Goal: Information Seeking & Learning: Learn about a topic

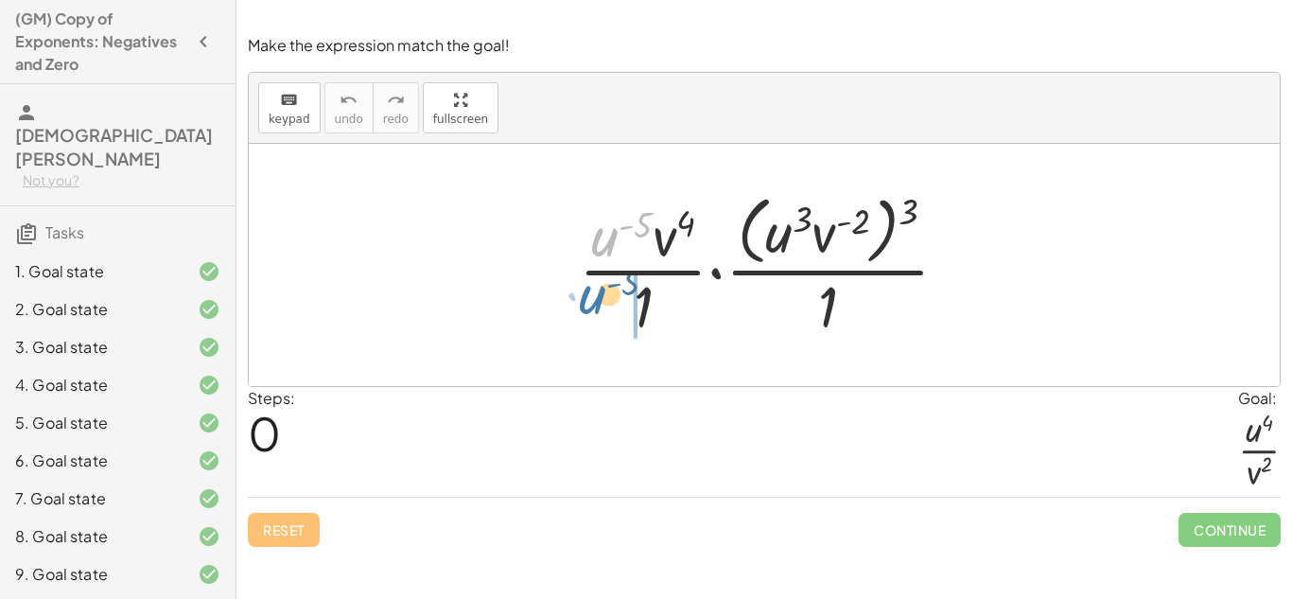
drag, startPoint x: 614, startPoint y: 232, endPoint x: 602, endPoint y: 294, distance: 63.6
click at [602, 294] on div at bounding box center [771, 264] width 404 height 154
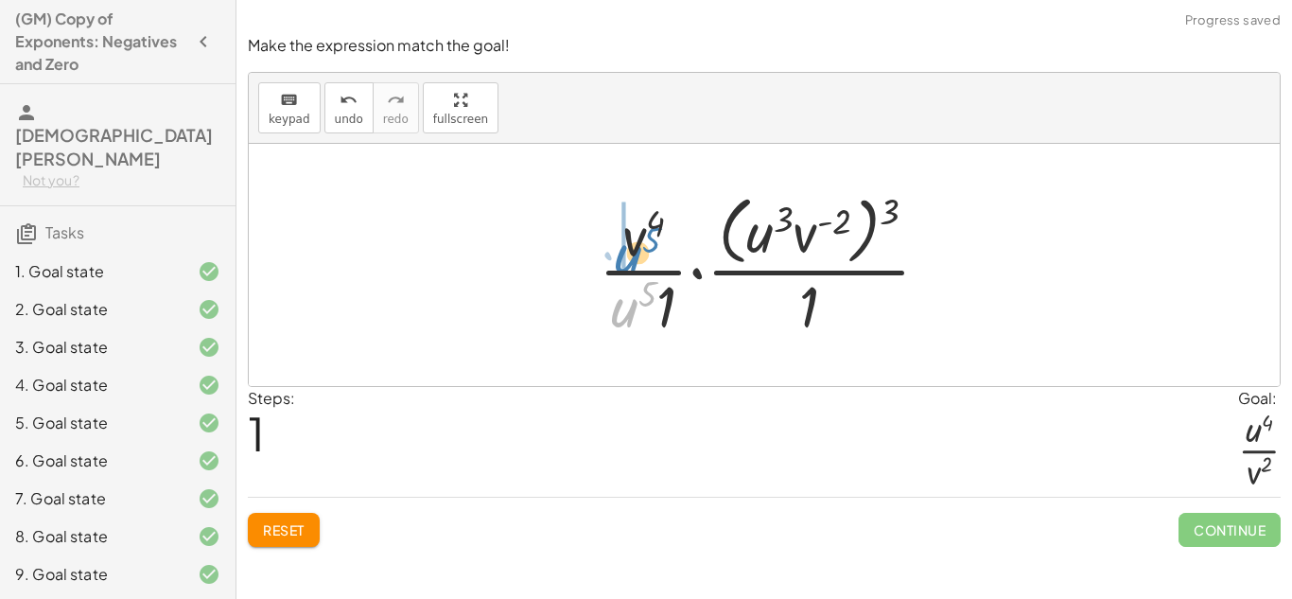
drag, startPoint x: 622, startPoint y: 307, endPoint x: 626, endPoint y: 253, distance: 55.0
click at [626, 253] on div at bounding box center [771, 264] width 365 height 154
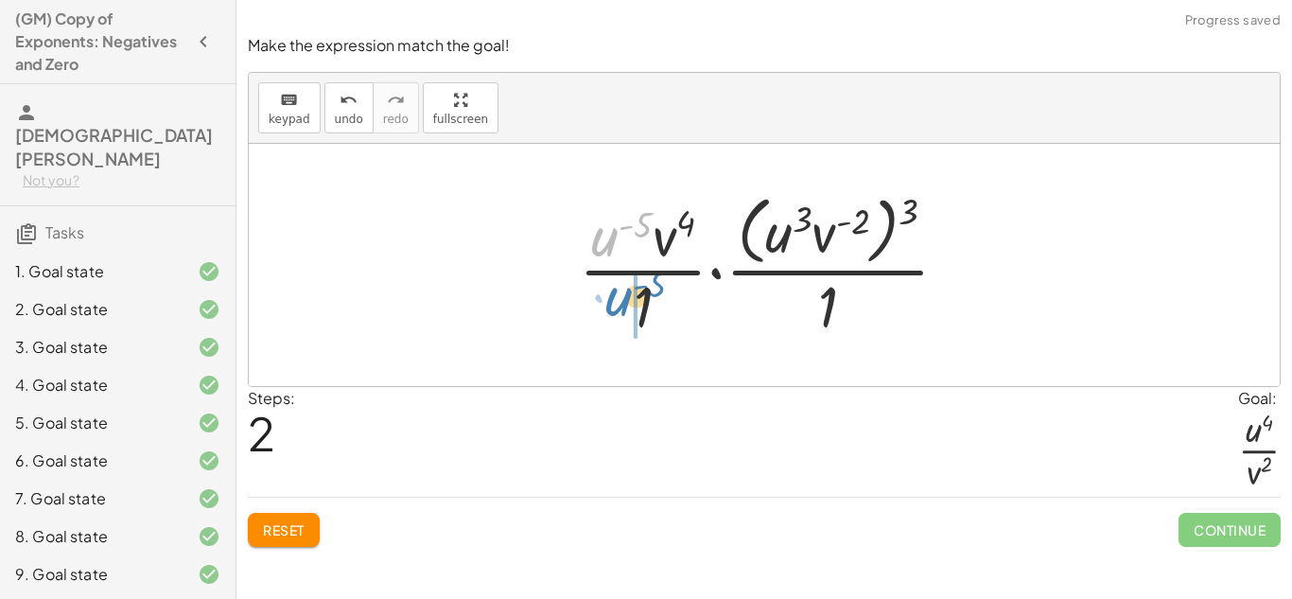
drag, startPoint x: 591, startPoint y: 244, endPoint x: 601, endPoint y: 306, distance: 62.2
click at [601, 306] on div at bounding box center [771, 264] width 404 height 154
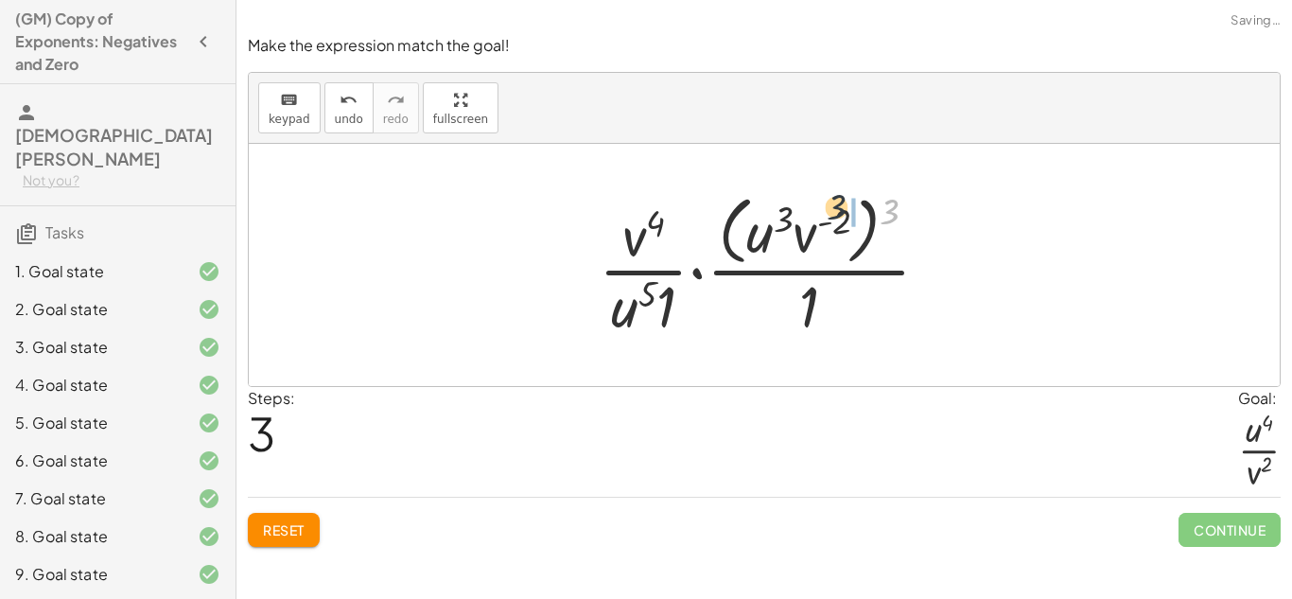
drag, startPoint x: 894, startPoint y: 202, endPoint x: 788, endPoint y: 212, distance: 106.4
click at [788, 212] on div at bounding box center [771, 264] width 365 height 154
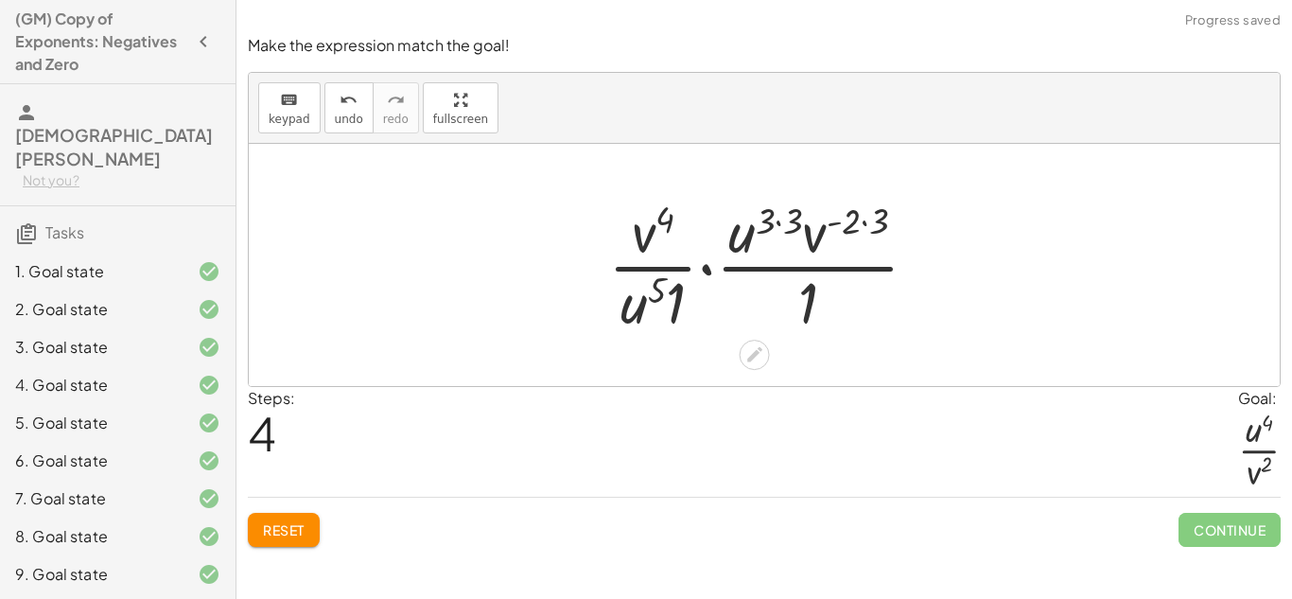
click at [780, 224] on div at bounding box center [771, 265] width 344 height 146
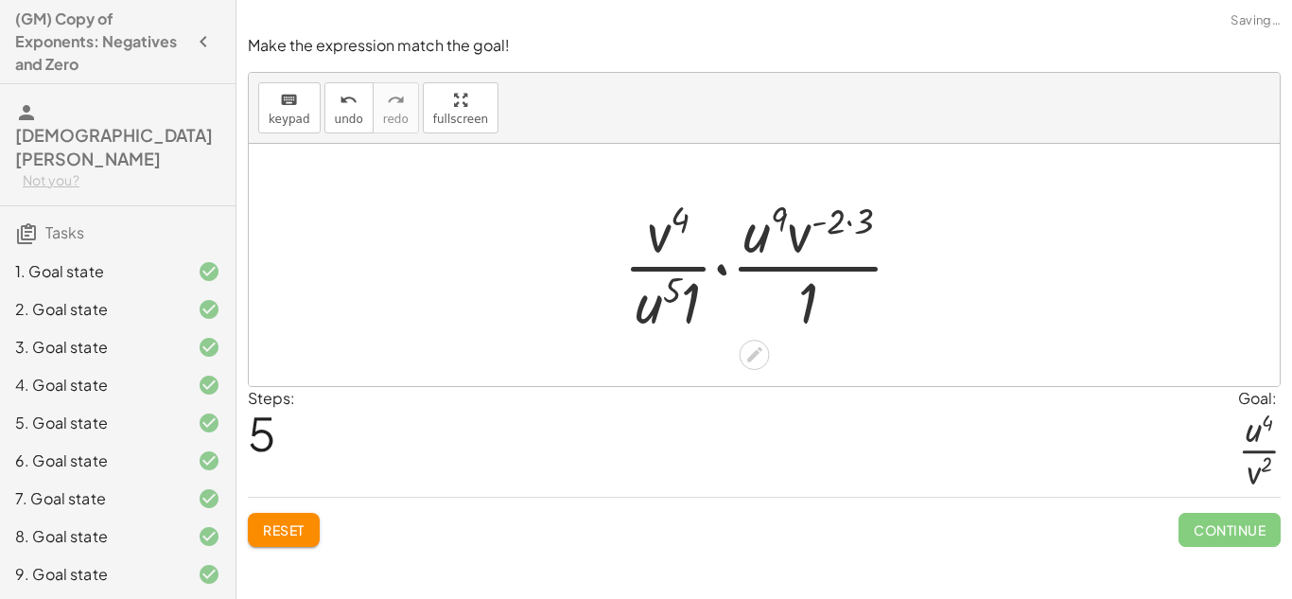
click at [848, 220] on div at bounding box center [771, 265] width 314 height 146
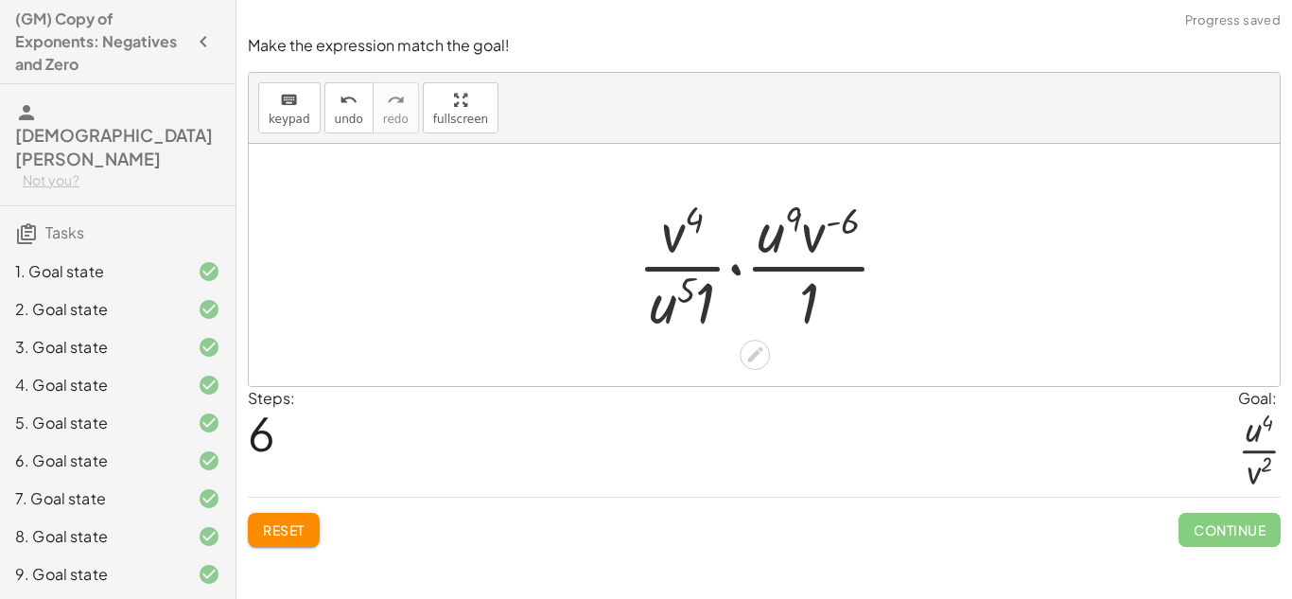
click at [738, 268] on div at bounding box center [771, 265] width 287 height 146
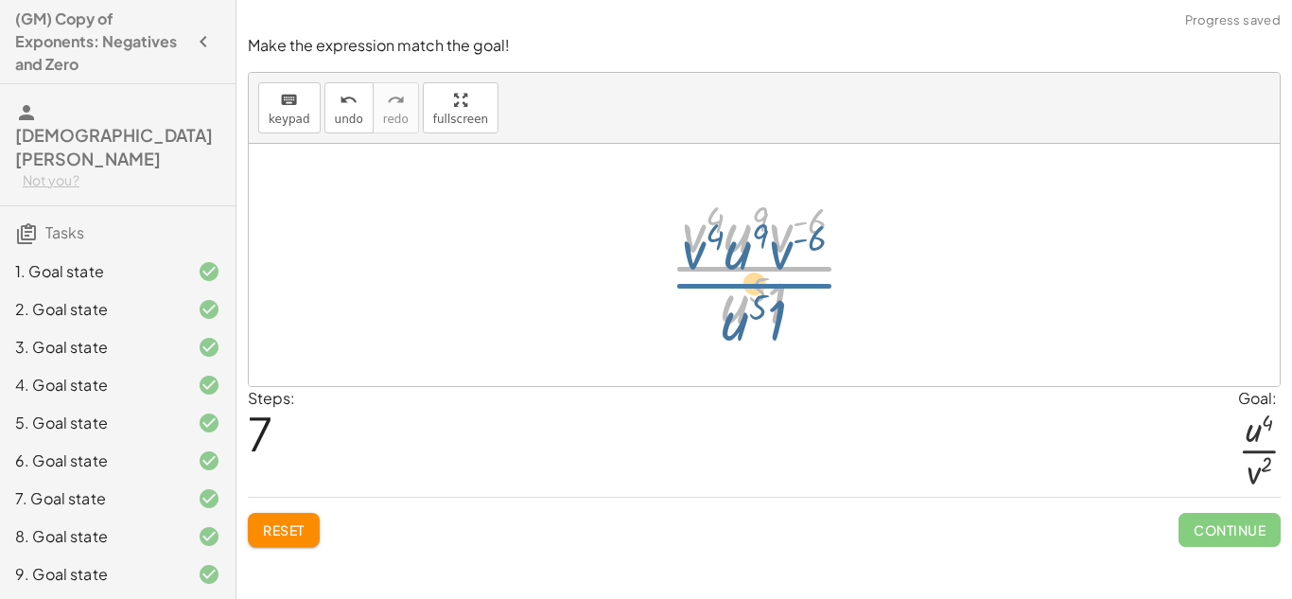
drag, startPoint x: 743, startPoint y: 254, endPoint x: 743, endPoint y: 270, distance: 15.1
click at [743, 270] on div at bounding box center [770, 265] width 221 height 146
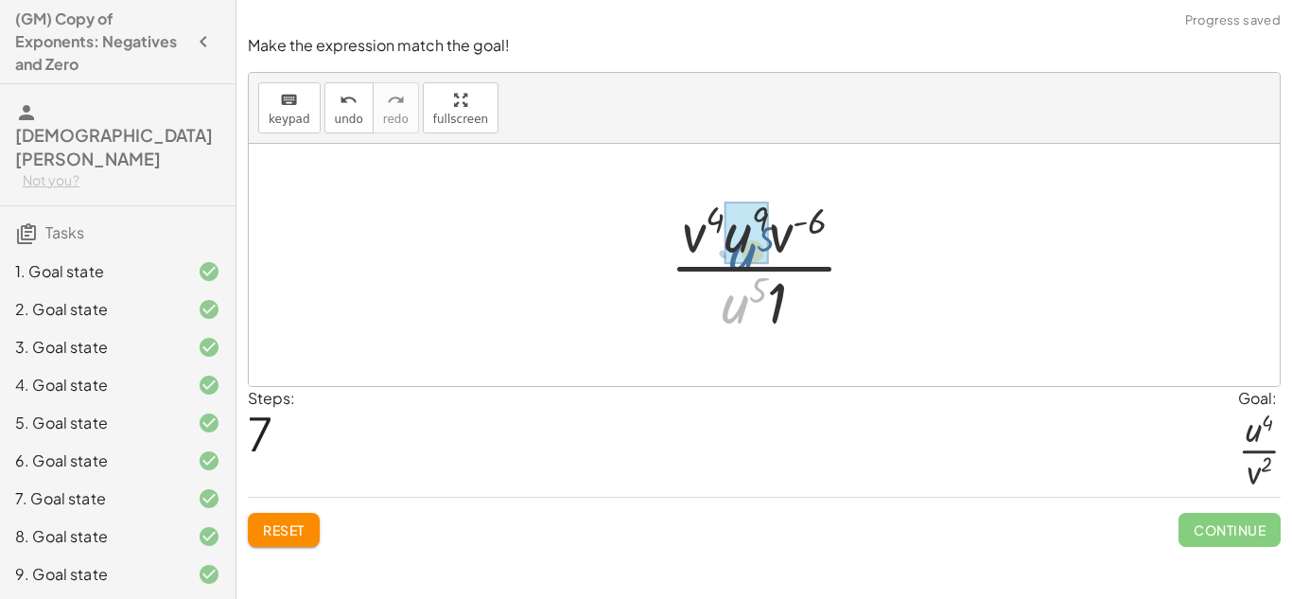
drag, startPoint x: 742, startPoint y: 292, endPoint x: 749, endPoint y: 240, distance: 52.6
click at [778, 246] on div at bounding box center [771, 265] width 224 height 146
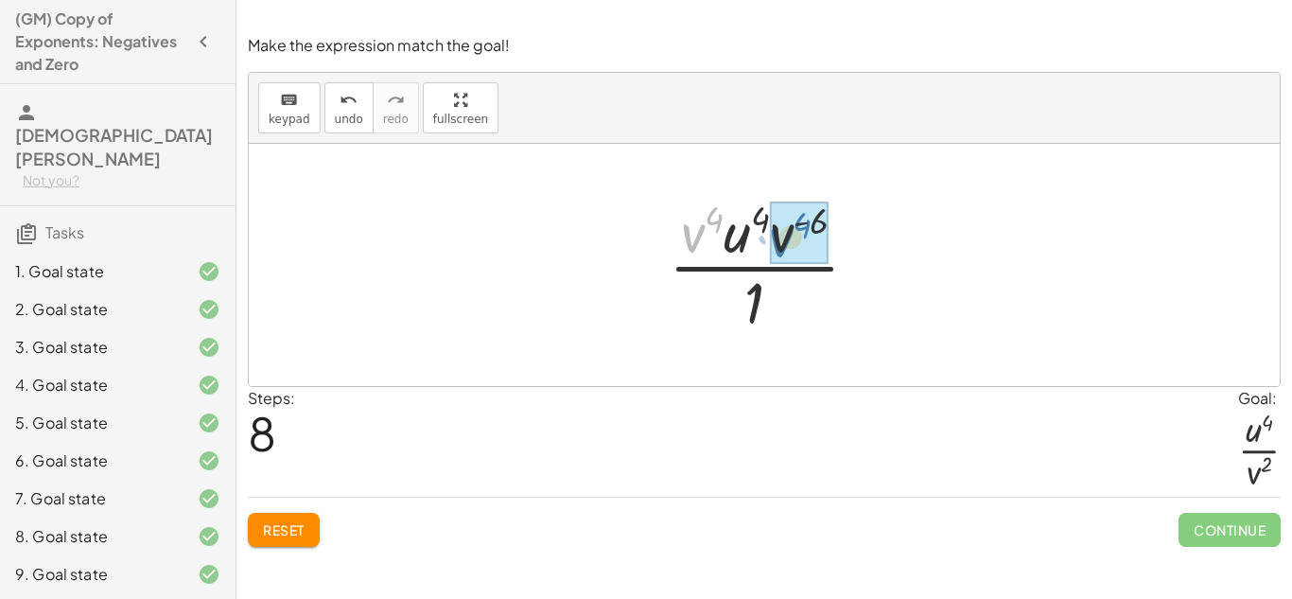
drag, startPoint x: 700, startPoint y: 231, endPoint x: 788, endPoint y: 236, distance: 88.2
click at [796, 224] on div at bounding box center [771, 265] width 216 height 146
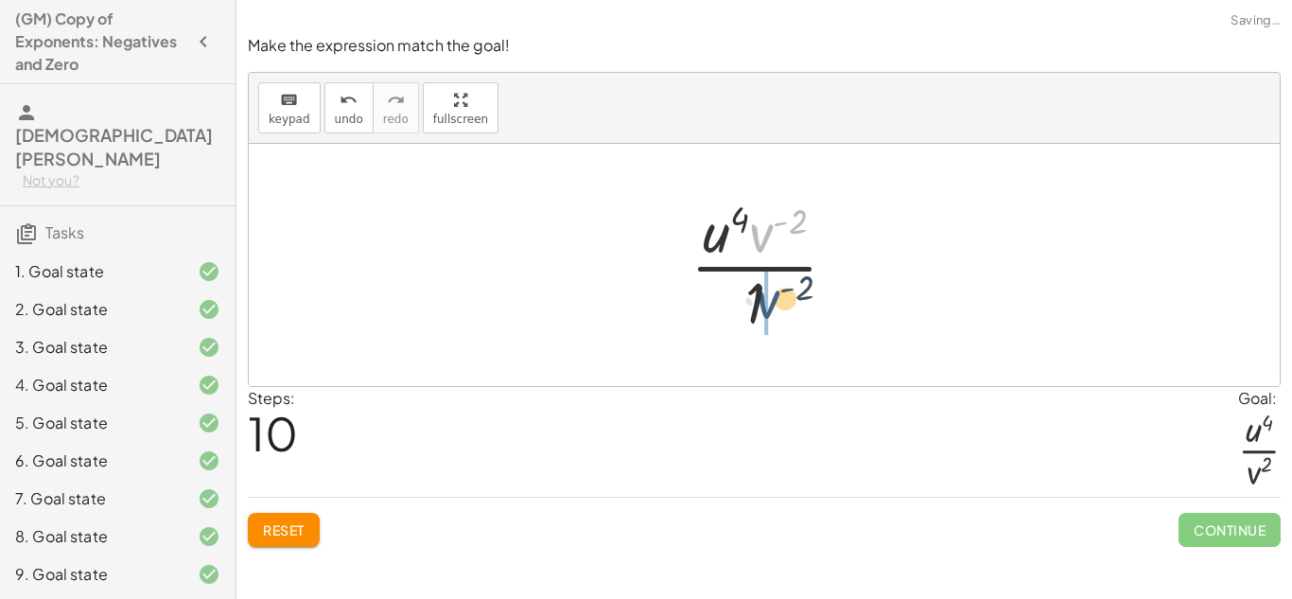
drag, startPoint x: 765, startPoint y: 229, endPoint x: 770, endPoint y: 301, distance: 72.1
click at [770, 301] on div at bounding box center [771, 265] width 181 height 146
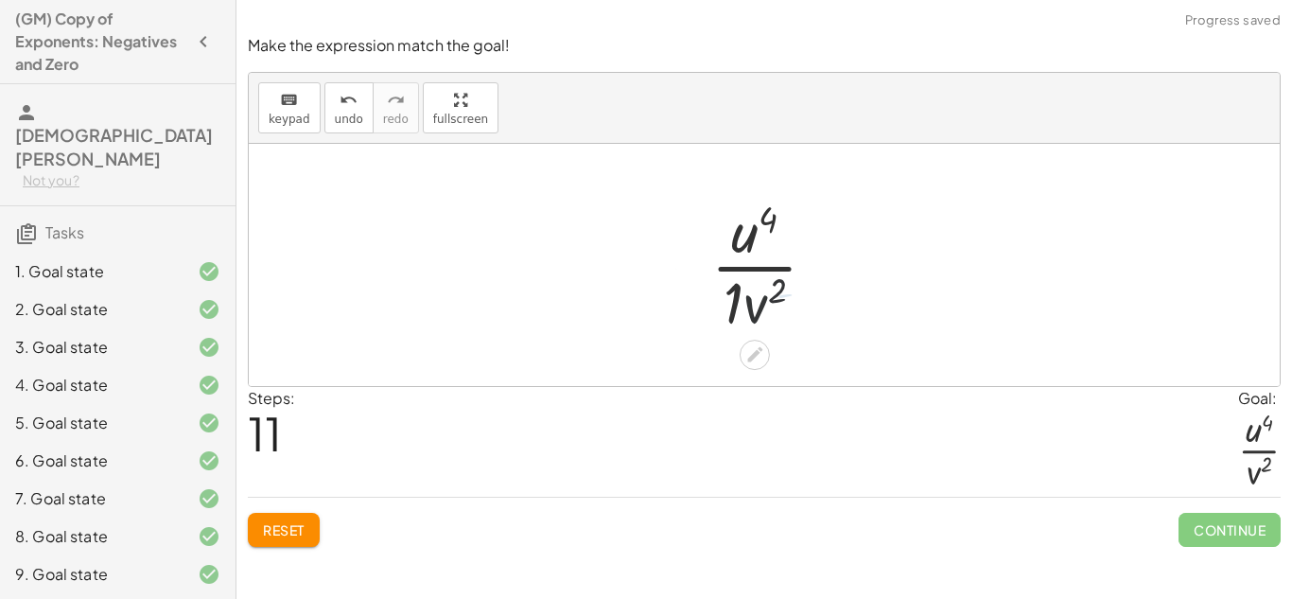
click at [726, 300] on div at bounding box center [771, 265] width 139 height 146
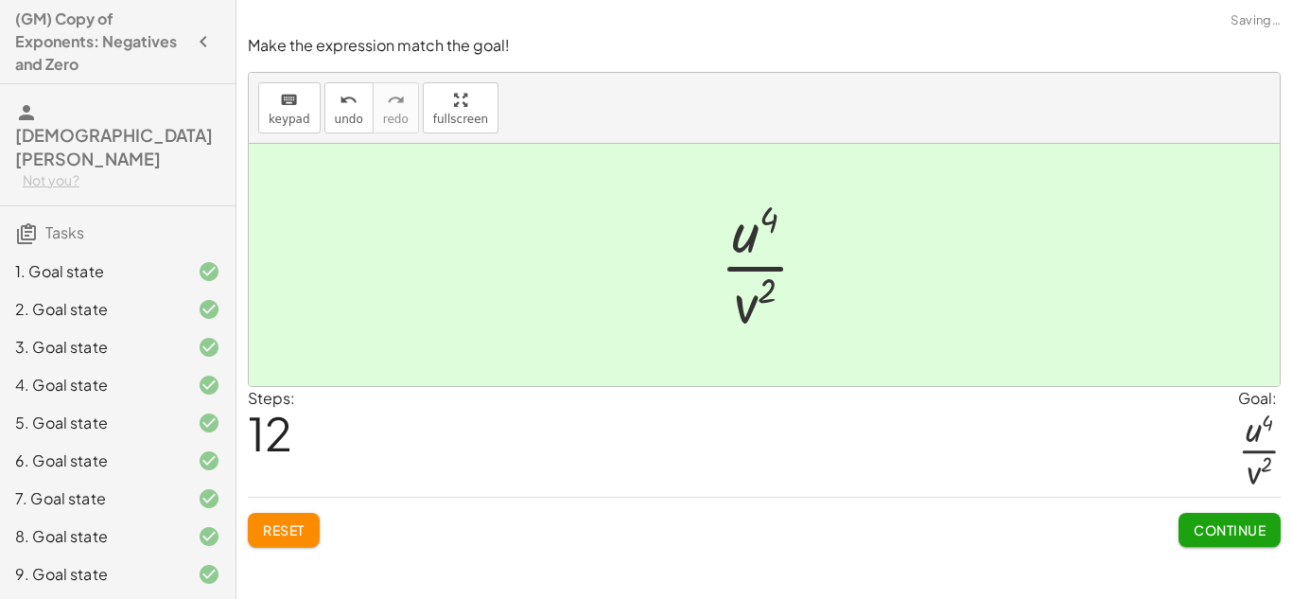
click at [1231, 519] on button "Continue" at bounding box center [1230, 530] width 102 height 34
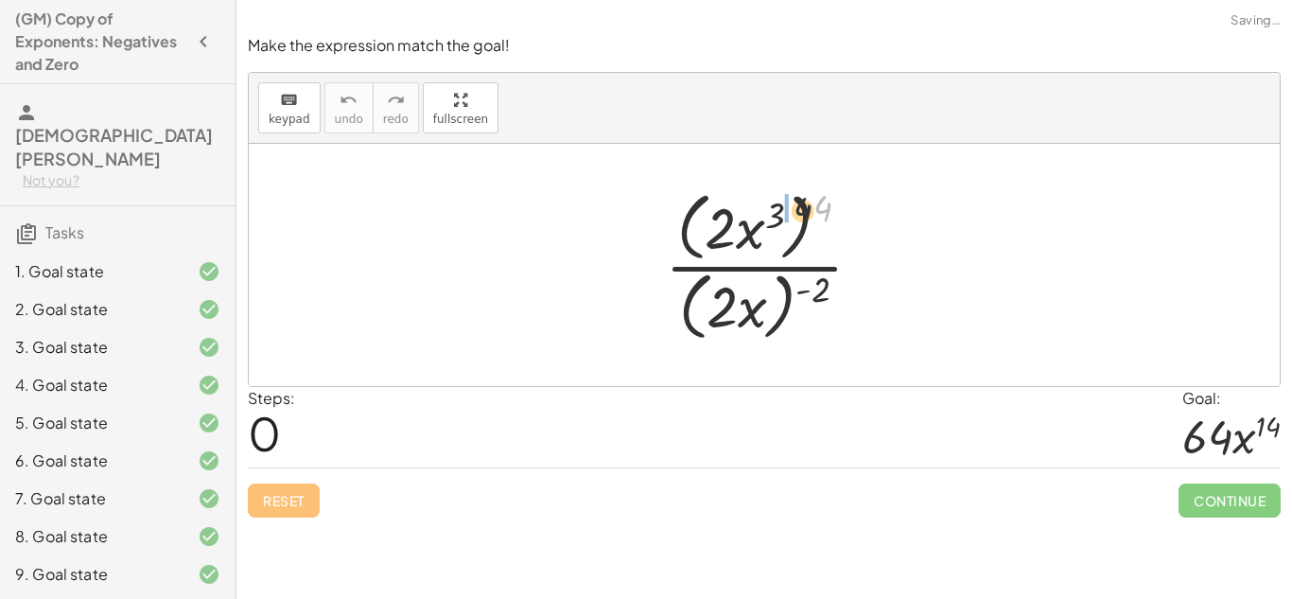
drag, startPoint x: 815, startPoint y: 201, endPoint x: 717, endPoint y: 217, distance: 99.5
click at [717, 217] on div at bounding box center [772, 265] width 232 height 163
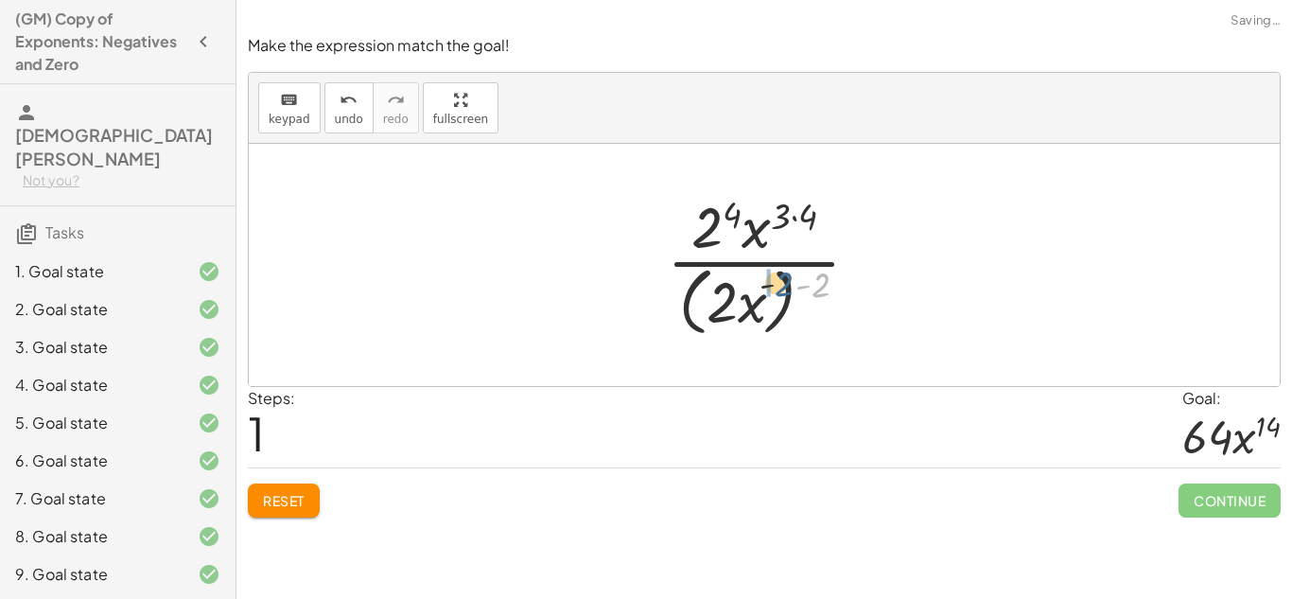
drag, startPoint x: 814, startPoint y: 288, endPoint x: 750, endPoint y: 291, distance: 63.5
click at [750, 291] on div at bounding box center [770, 264] width 227 height 154
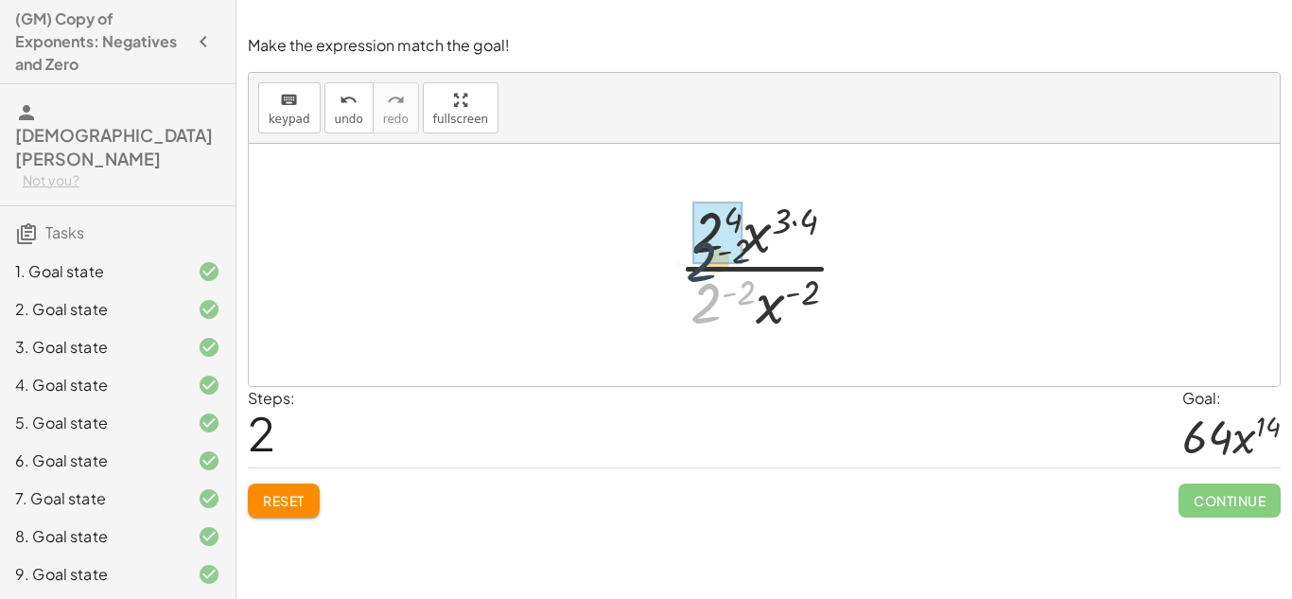
drag, startPoint x: 710, startPoint y: 307, endPoint x: 700, endPoint y: 212, distance: 96.1
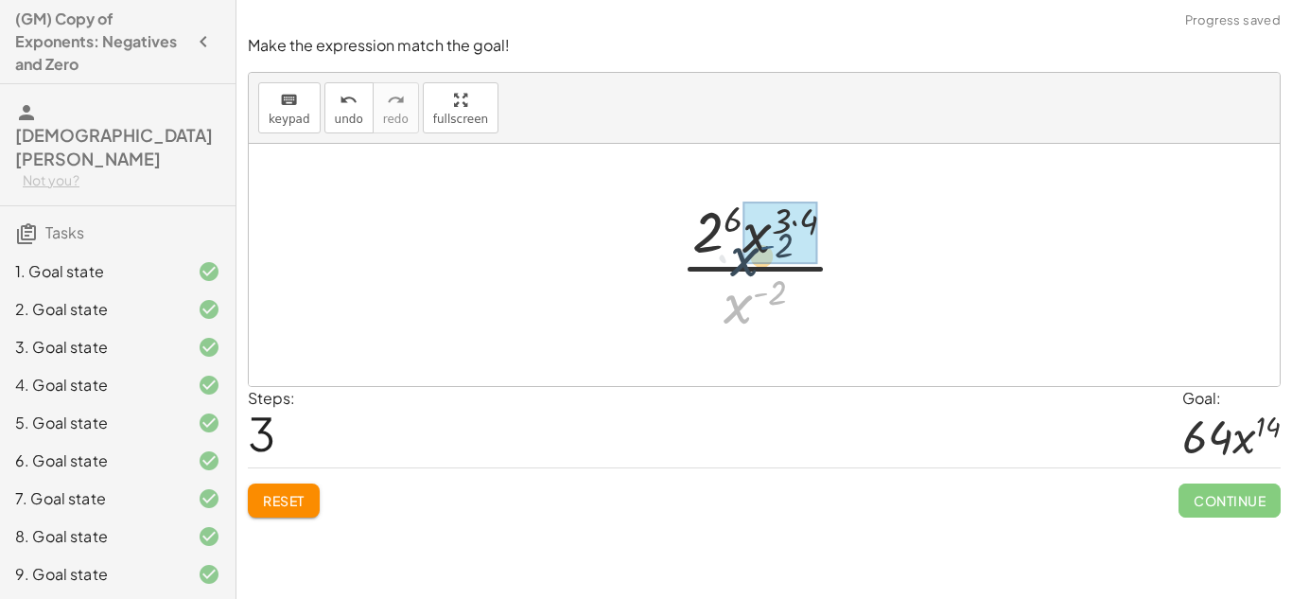
drag, startPoint x: 757, startPoint y: 300, endPoint x: 762, endPoint y: 252, distance: 48.6
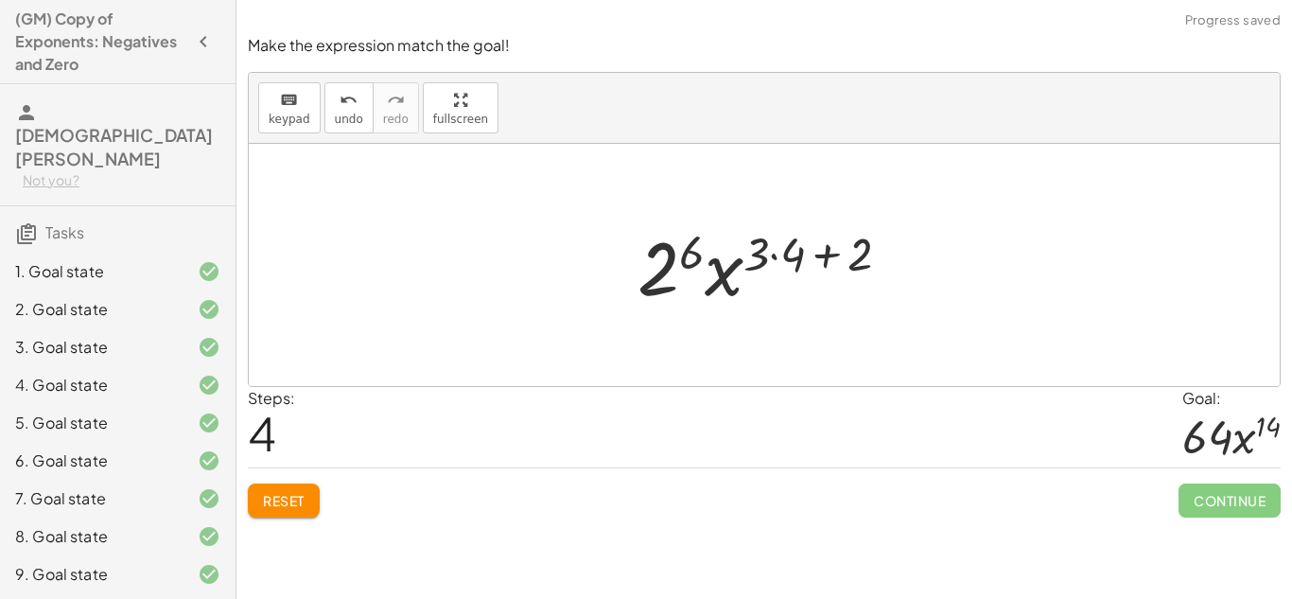
click at [776, 259] on div at bounding box center [771, 265] width 287 height 97
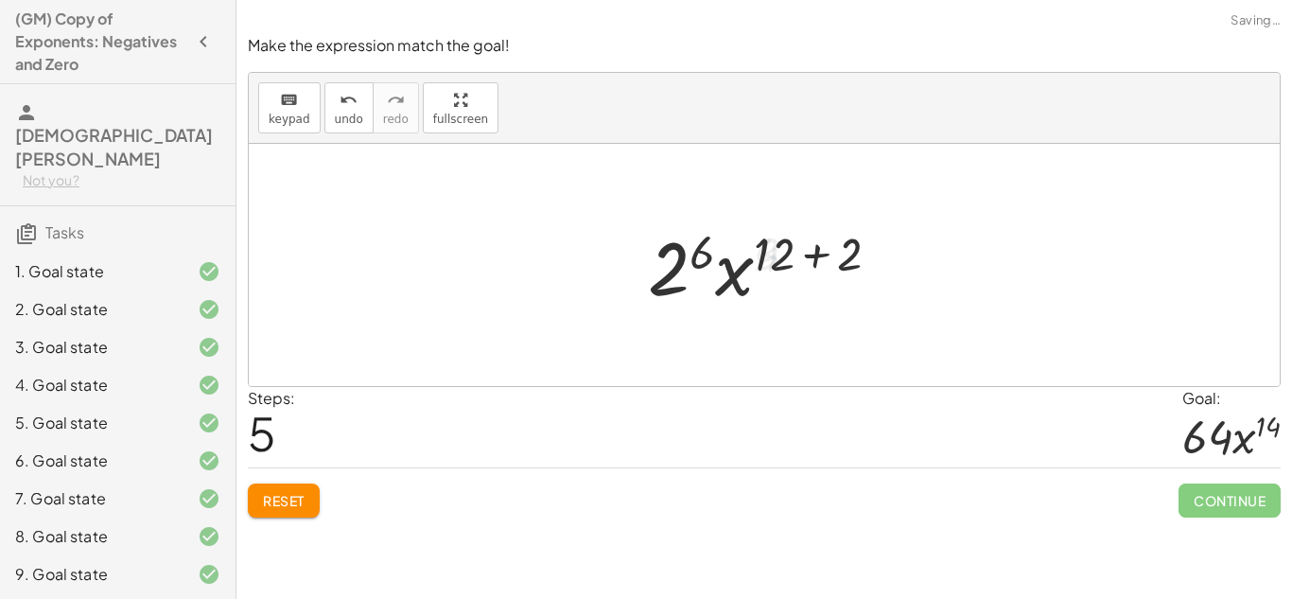
click at [815, 260] on div at bounding box center [772, 265] width 266 height 97
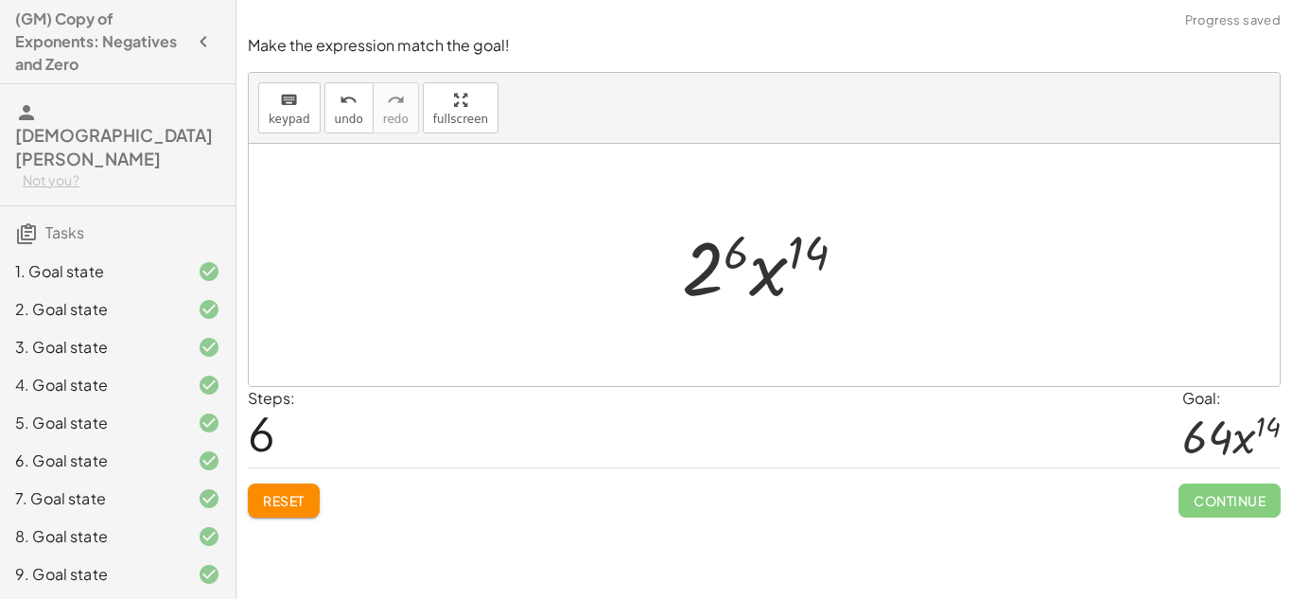
click at [693, 270] on div at bounding box center [772, 265] width 199 height 97
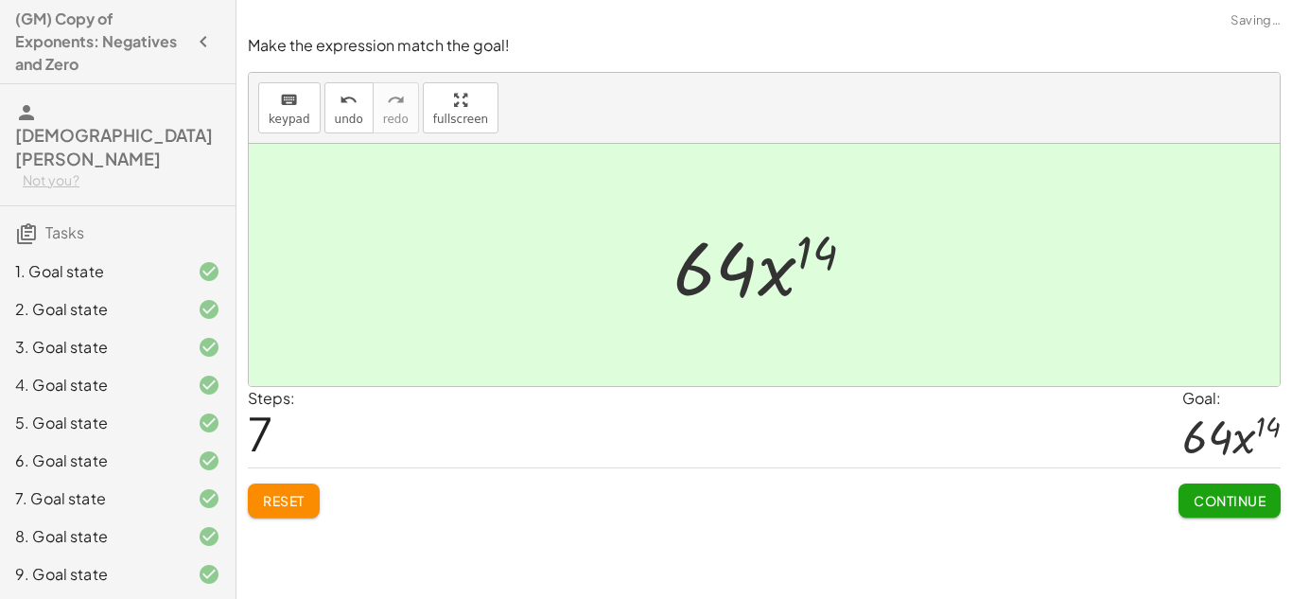
click at [1252, 516] on button "Continue" at bounding box center [1230, 500] width 102 height 34
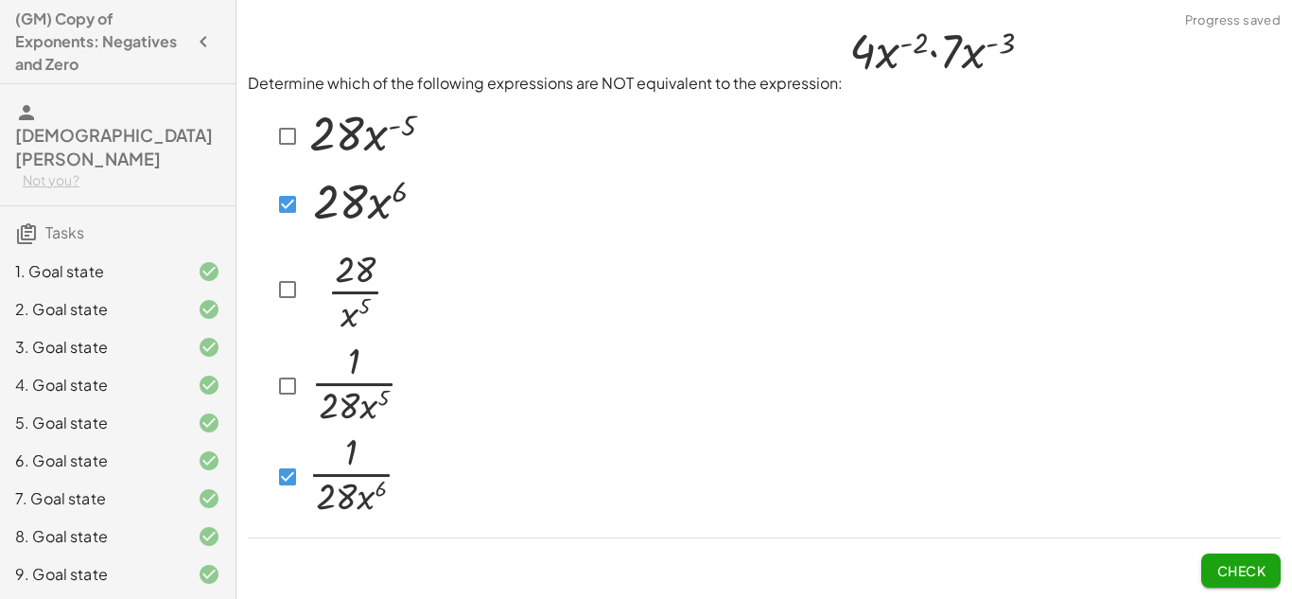
click at [1230, 564] on span "Check" at bounding box center [1241, 570] width 49 height 17
click at [1259, 571] on span "Check" at bounding box center [1241, 570] width 49 height 17
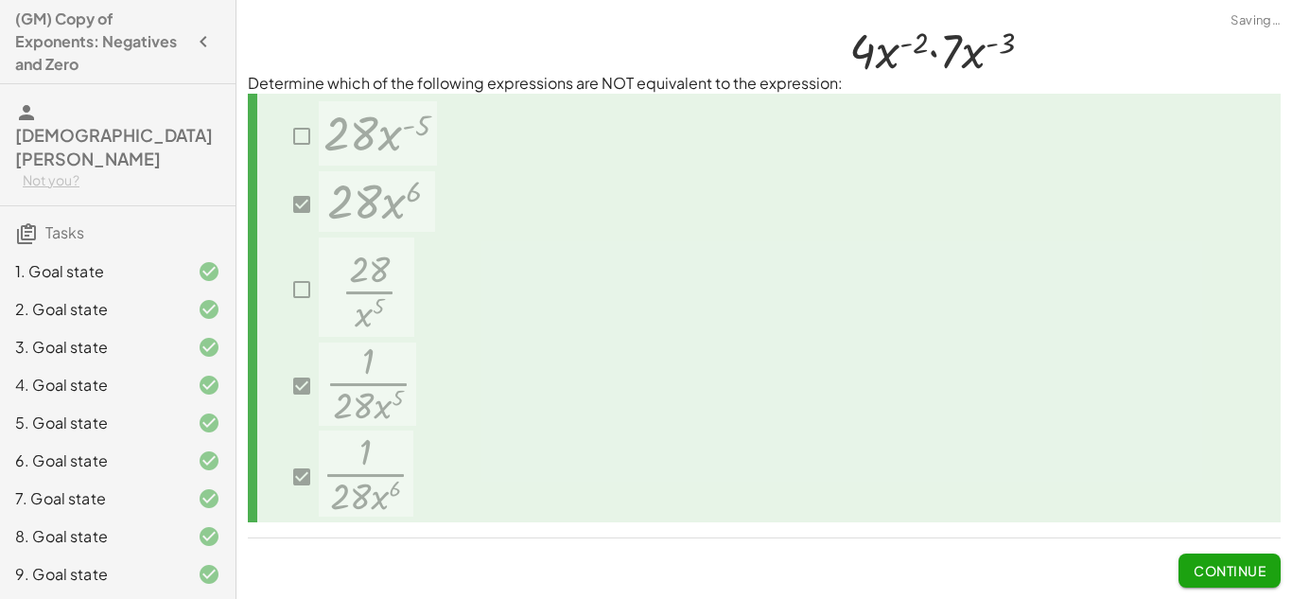
click at [1258, 577] on span "Continue" at bounding box center [1230, 570] width 72 height 17
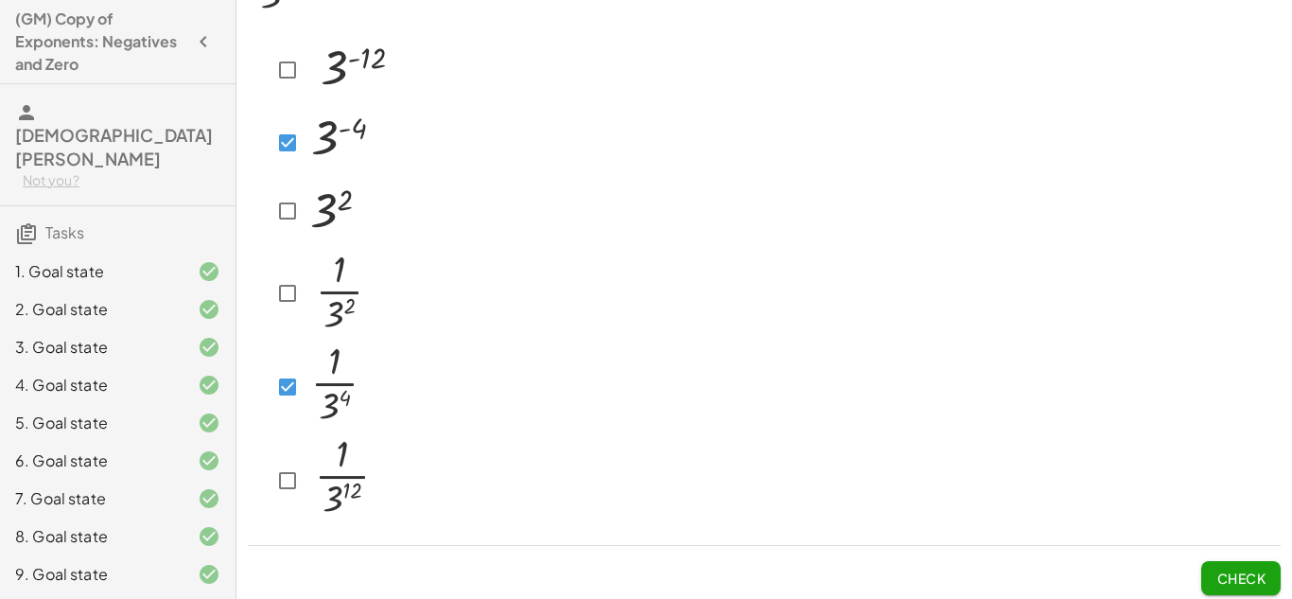
scroll to position [120, 0]
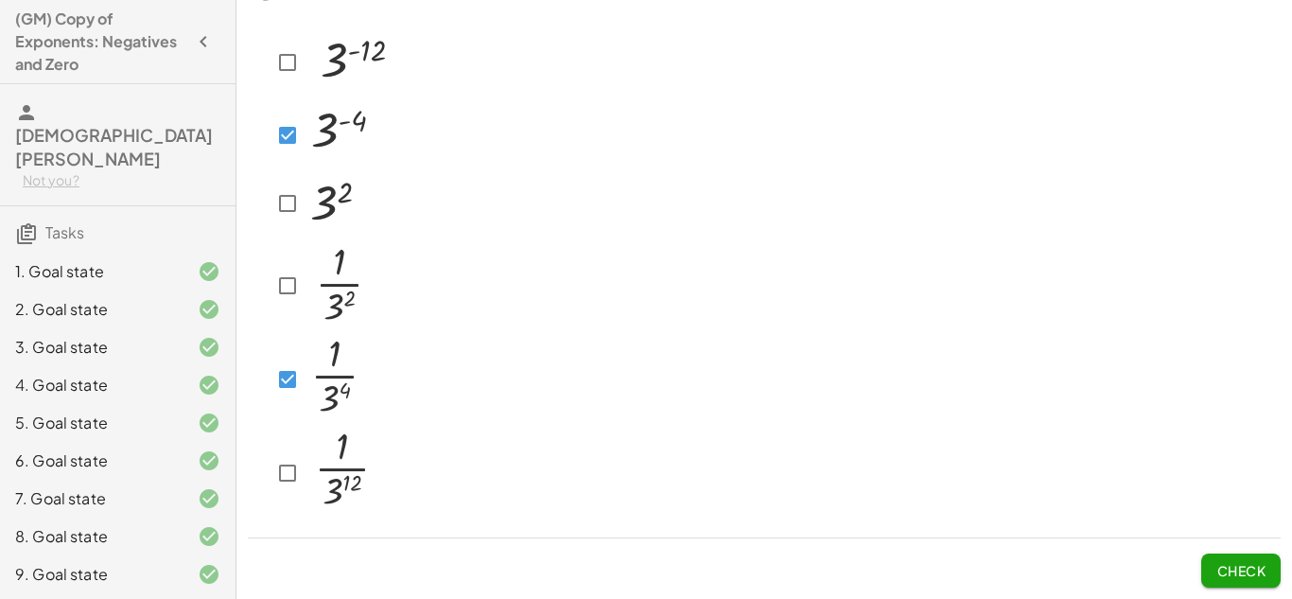
click at [1233, 566] on span "Check" at bounding box center [1241, 570] width 49 height 17
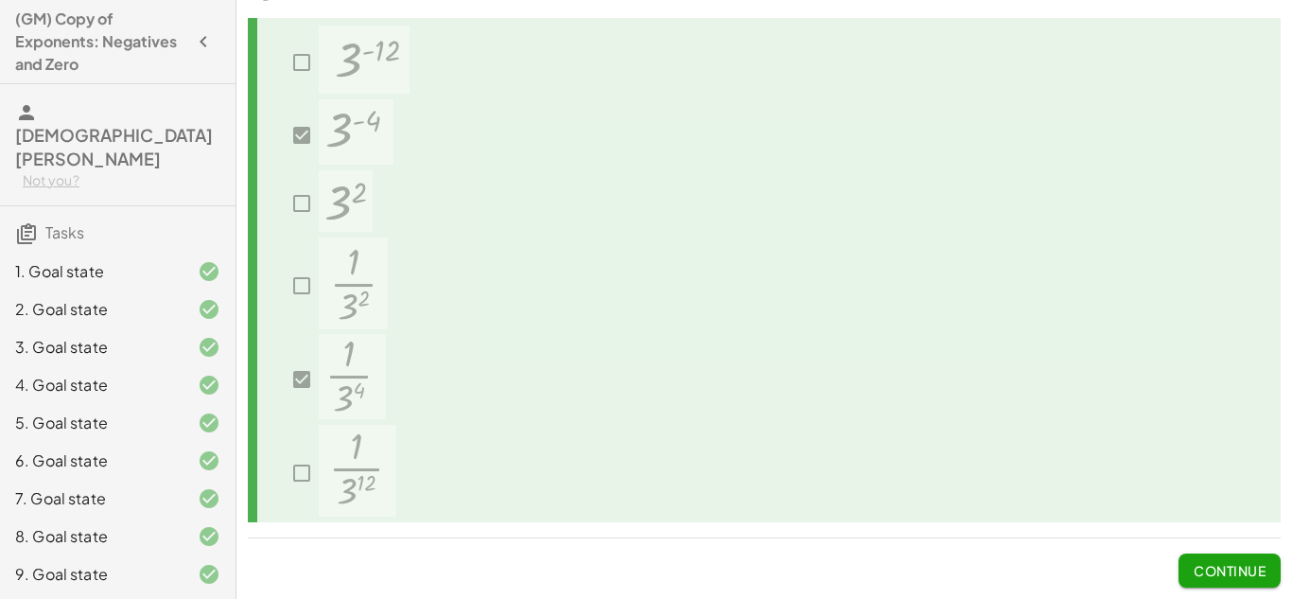
click at [1211, 568] on span "Continue" at bounding box center [1230, 570] width 72 height 17
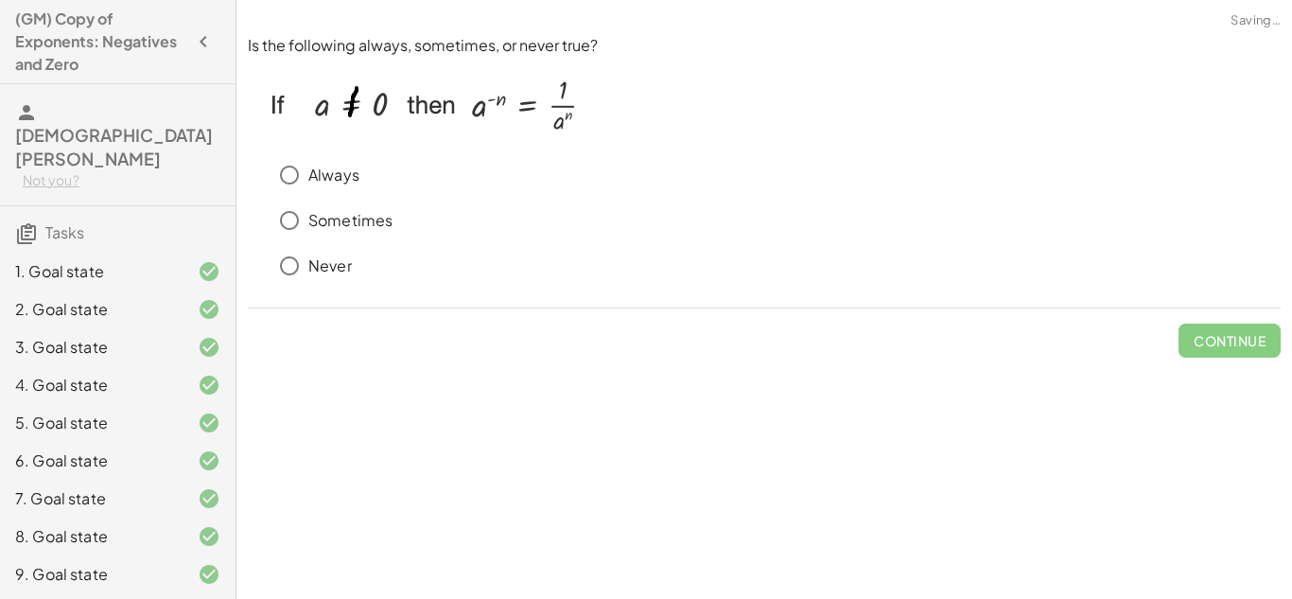
scroll to position [0, 0]
click at [329, 178] on p "Always" at bounding box center [333, 176] width 51 height 22
click at [1238, 343] on span "Check" at bounding box center [1241, 340] width 49 height 17
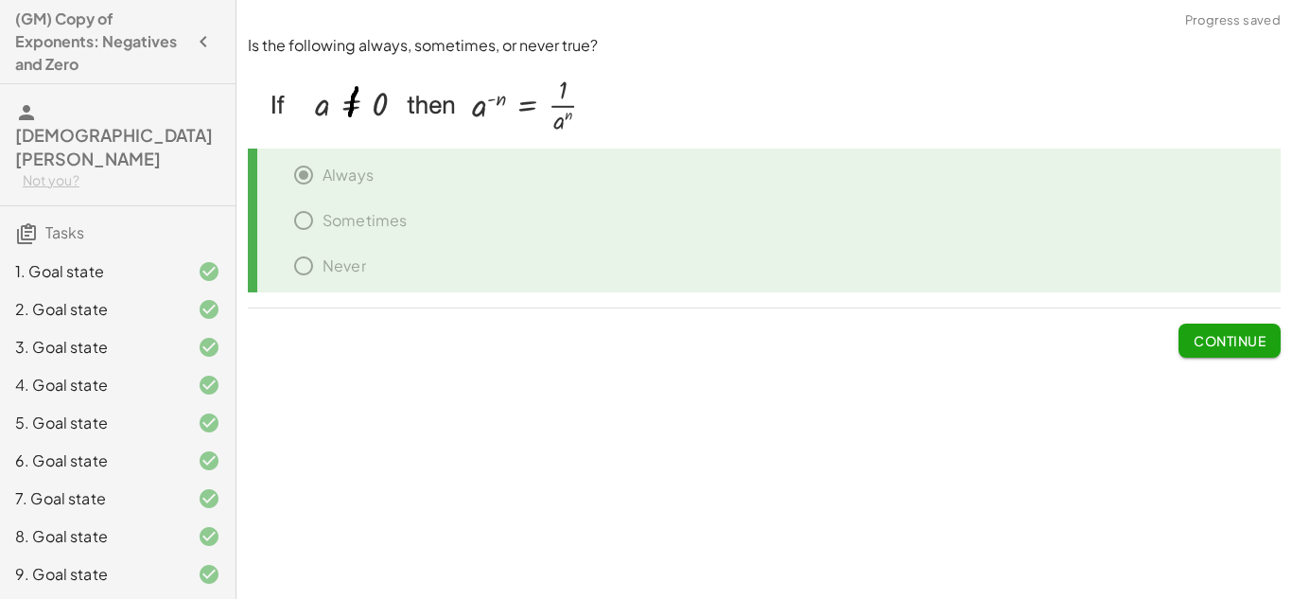
click at [1234, 345] on span "Continue" at bounding box center [1230, 340] width 72 height 17
